Goal: Information Seeking & Learning: Learn about a topic

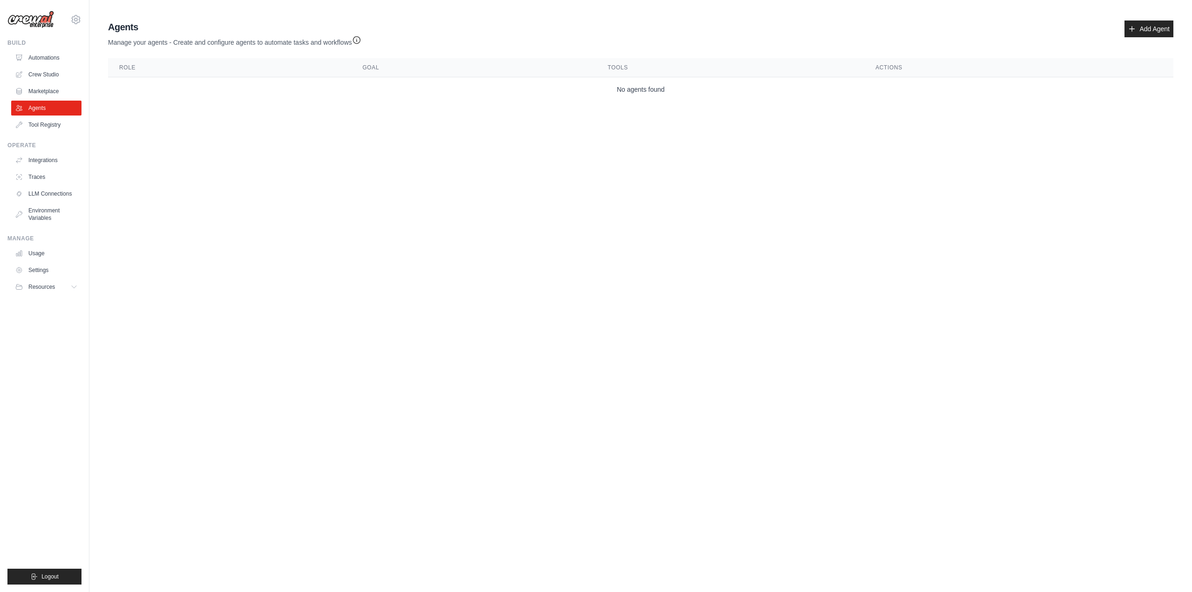
click at [343, 337] on body "[PERSON_NAME][EMAIL_ADDRESS][PERSON_NAME][DOMAIN_NAME] Settings Build Automatio…" at bounding box center [596, 296] width 1192 height 592
click at [861, 241] on body "[PERSON_NAME][EMAIL_ADDRESS][PERSON_NAME][DOMAIN_NAME] Settings Build Automatio…" at bounding box center [596, 296] width 1192 height 592
click at [40, 189] on link "LLM Connections" at bounding box center [47, 193] width 70 height 15
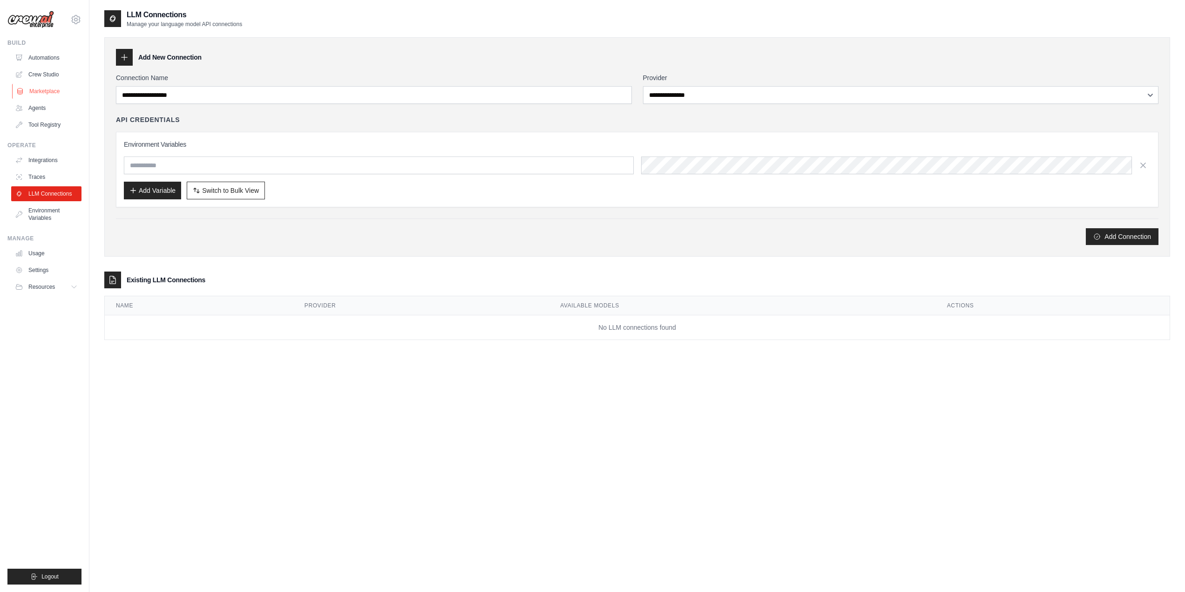
click at [49, 91] on link "Marketplace" at bounding box center [47, 91] width 70 height 15
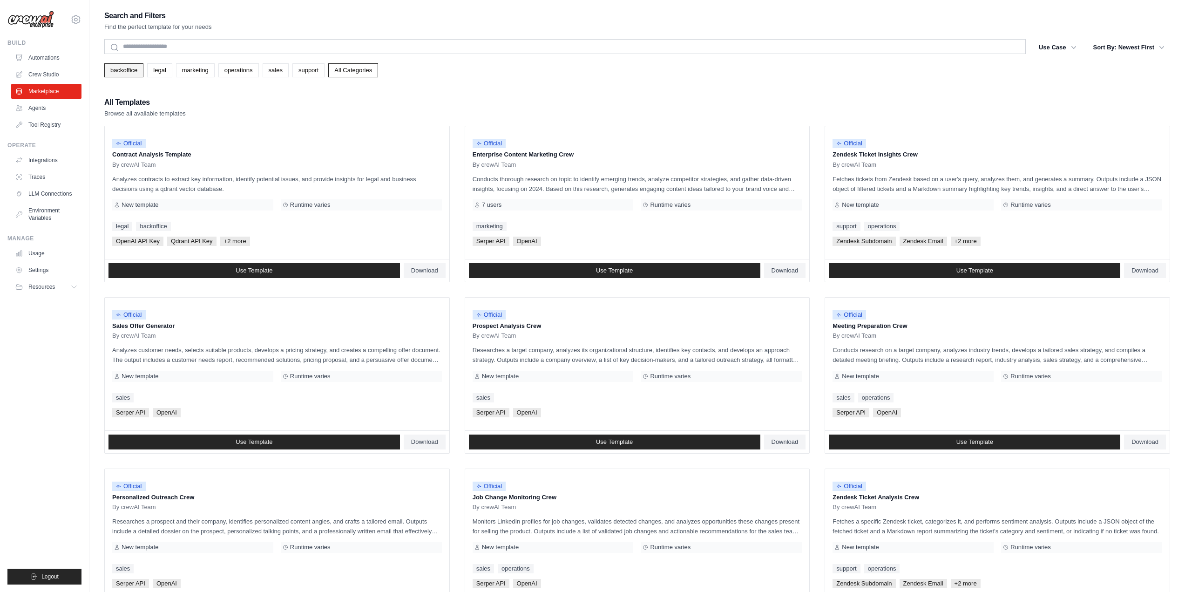
click at [129, 71] on link "backoffice" at bounding box center [123, 70] width 39 height 14
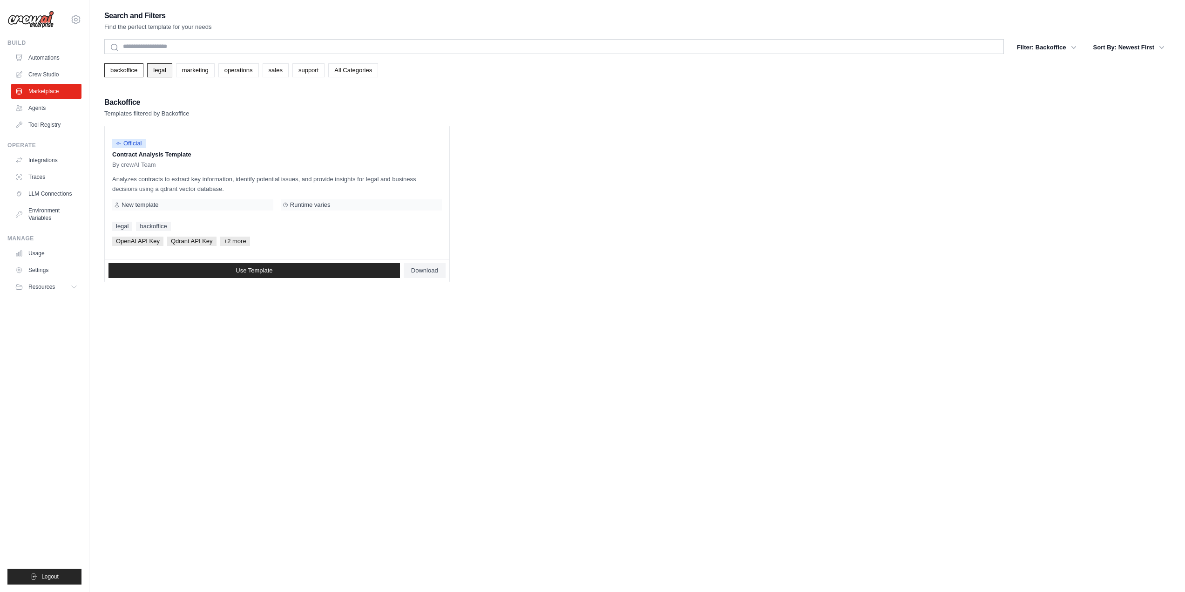
click at [161, 70] on link "legal" at bounding box center [159, 70] width 25 height 14
click at [160, 70] on link "legal" at bounding box center [159, 70] width 25 height 14
click at [154, 75] on link "legal" at bounding box center [159, 70] width 25 height 14
click at [1069, 46] on icon "button" at bounding box center [1073, 46] width 9 height 9
click at [1072, 46] on icon "button" at bounding box center [1073, 46] width 9 height 9
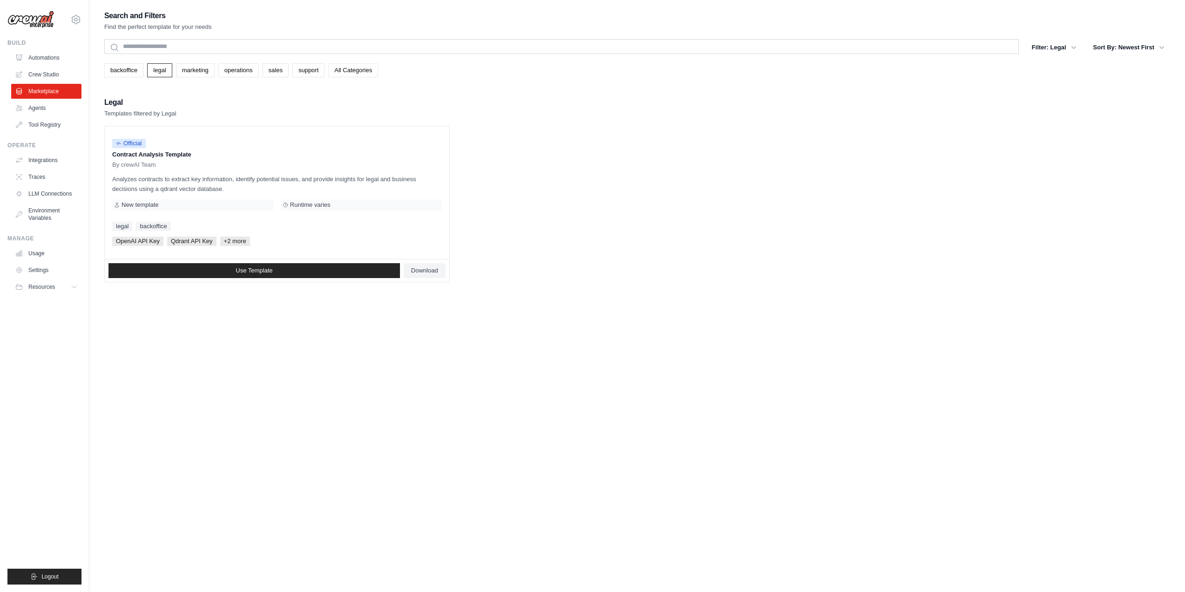
click at [352, 71] on link "All Categories" at bounding box center [353, 70] width 50 height 14
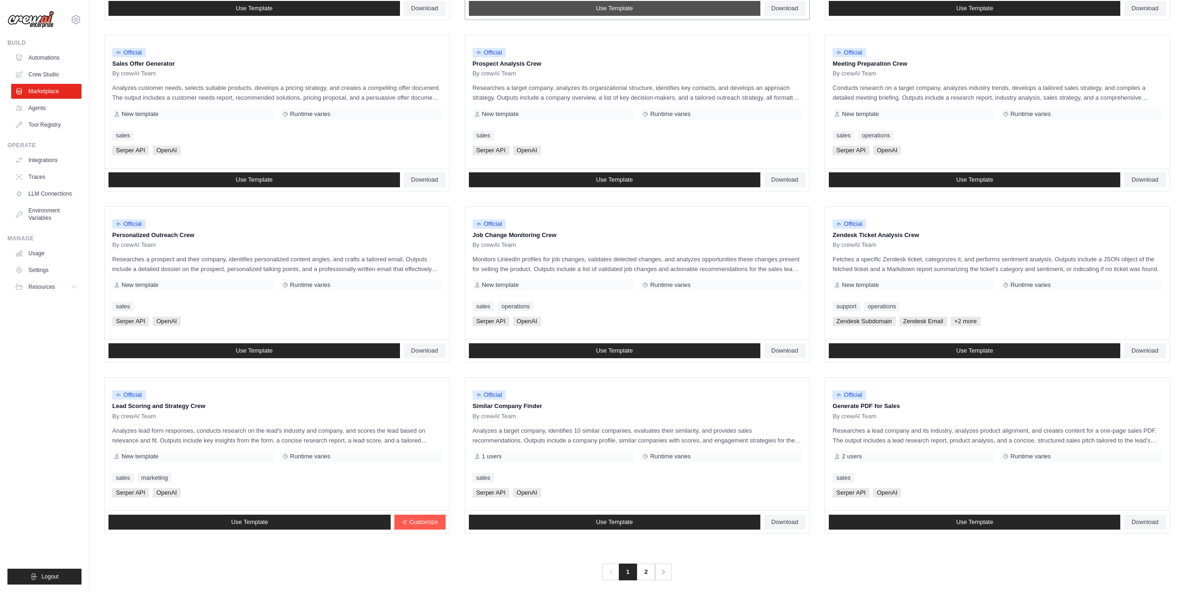
scroll to position [271, 0]
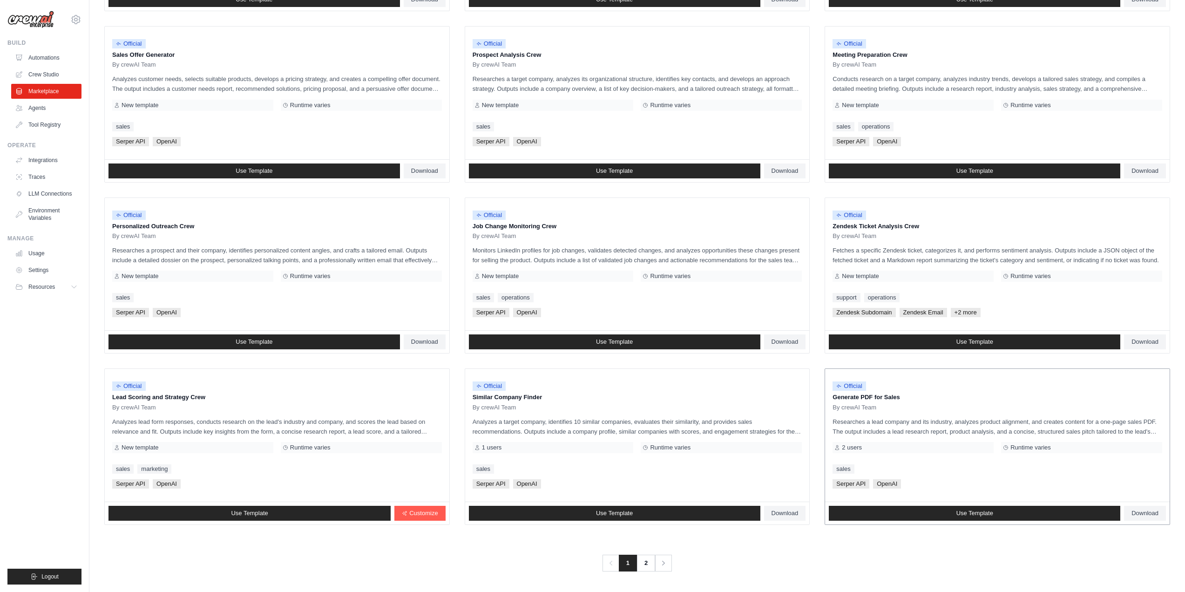
click at [1077, 466] on div "sales" at bounding box center [997, 468] width 330 height 9
click at [881, 405] on div "By crewAI Team" at bounding box center [997, 407] width 330 height 7
click at [913, 450] on div "2 users" at bounding box center [912, 447] width 161 height 11
click at [836, 448] on icon at bounding box center [837, 448] width 6 height 6
click at [925, 471] on div "sales" at bounding box center [997, 468] width 330 height 9
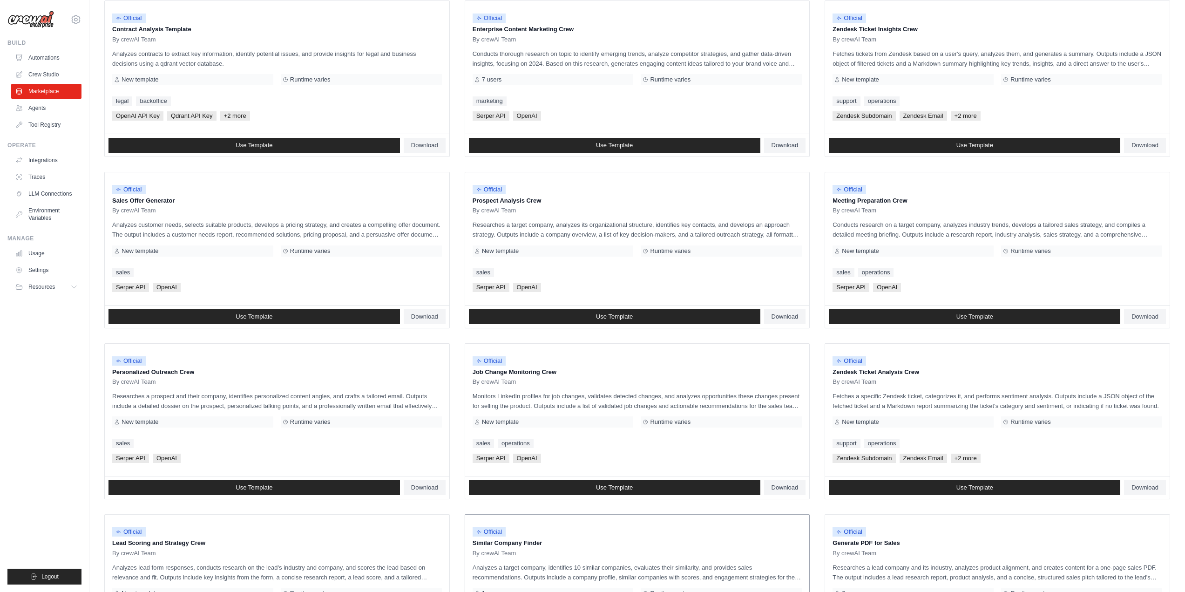
scroll to position [0, 0]
